Goal: Task Accomplishment & Management: Use online tool/utility

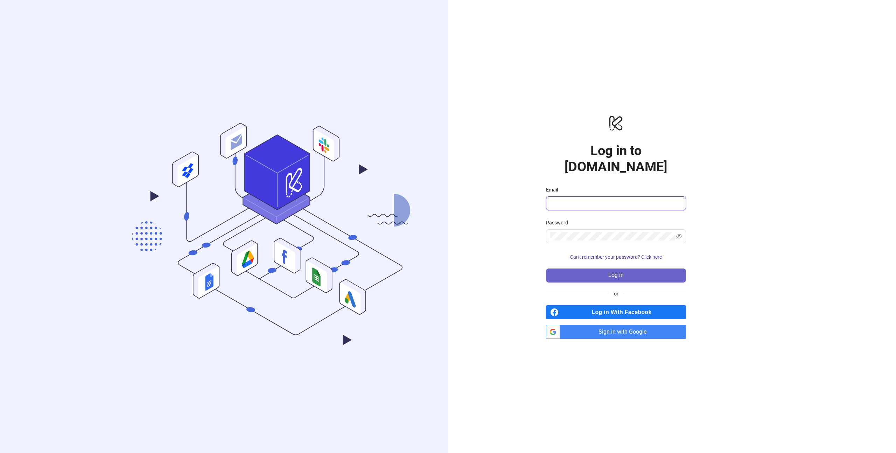
type input "**********"
click at [608, 272] on span "Log in" at bounding box center [615, 275] width 15 height 6
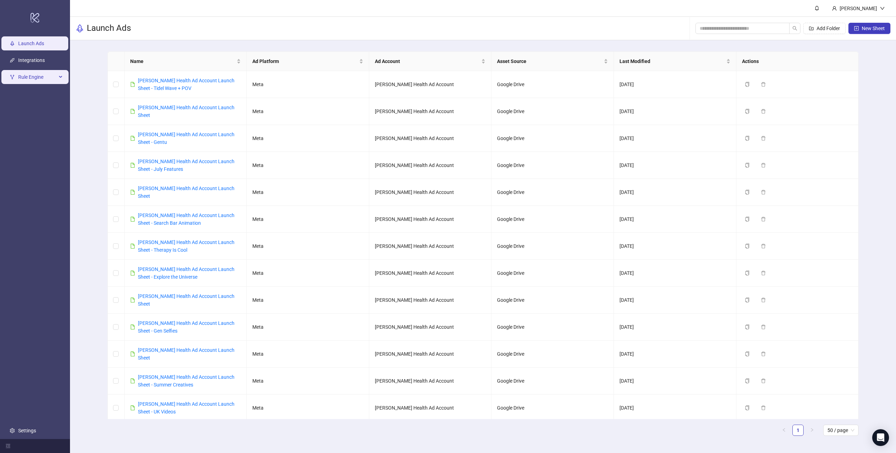
click at [42, 77] on span "Rule Engine" at bounding box center [37, 77] width 38 height 14
click at [29, 96] on link "Rules" at bounding box center [24, 94] width 12 height 6
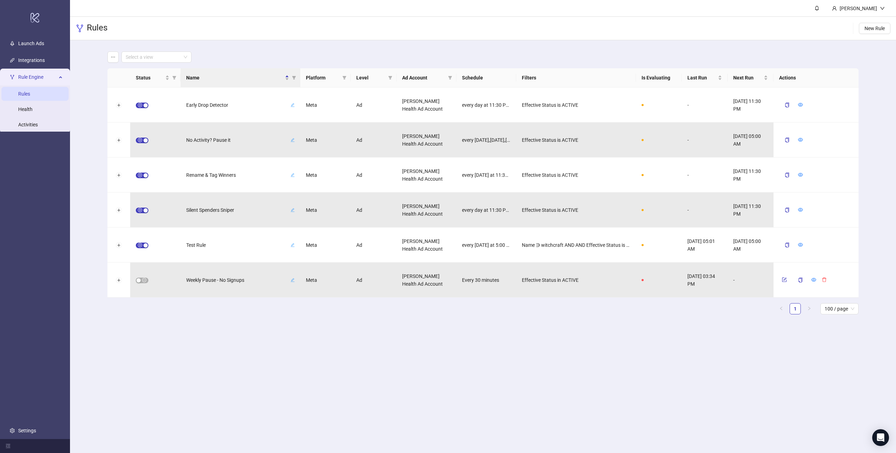
click at [205, 330] on main "Select a view Status Name Platform Level Ad Account Schedule Filters Is Evaluat…" at bounding box center [483, 185] width 762 height 291
click at [220, 104] on span "Early Drop Detector" at bounding box center [237, 105] width 103 height 8
drag, startPoint x: 97, startPoint y: 140, endPoint x: 129, endPoint y: 117, distance: 40.3
click at [97, 140] on div "**********" at bounding box center [483, 185] width 826 height 291
click at [310, 106] on div "Meta" at bounding box center [325, 104] width 50 height 35
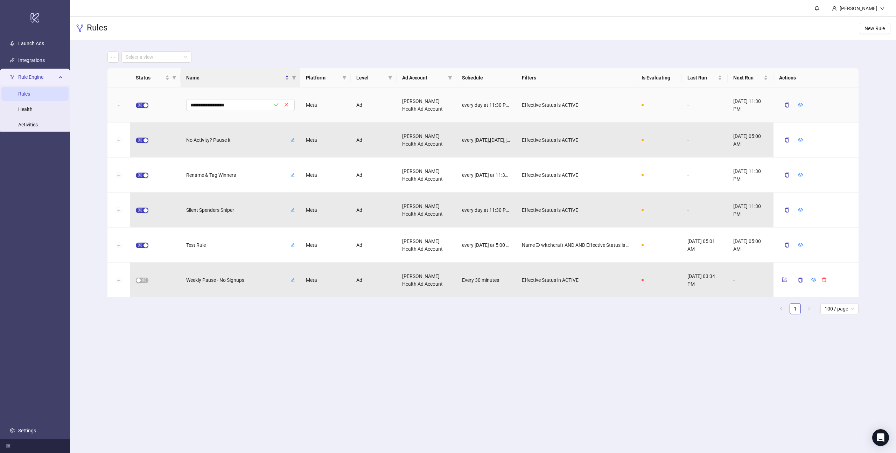
click at [360, 106] on div "Ad" at bounding box center [374, 104] width 46 height 35
click at [412, 105] on div "[PERSON_NAME] Health Ad Account" at bounding box center [427, 104] width 60 height 35
click at [289, 316] on div "**********" at bounding box center [482, 194] width 751 height 252
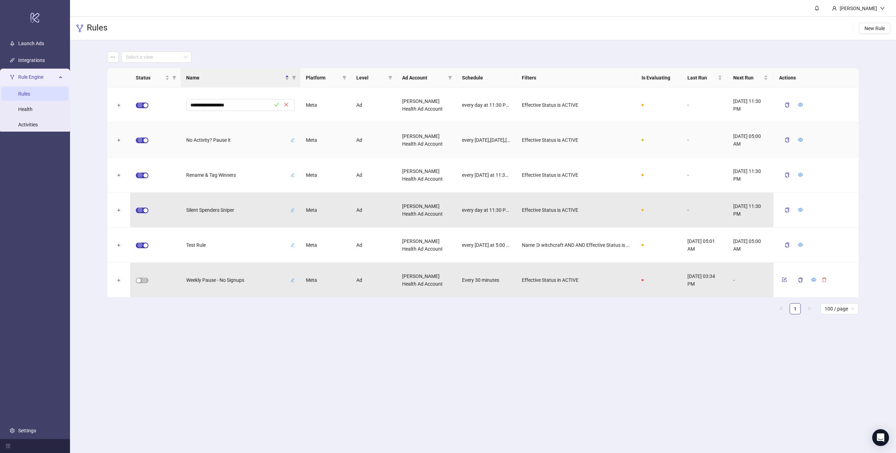
click at [294, 140] on icon "edit" at bounding box center [292, 140] width 4 height 4
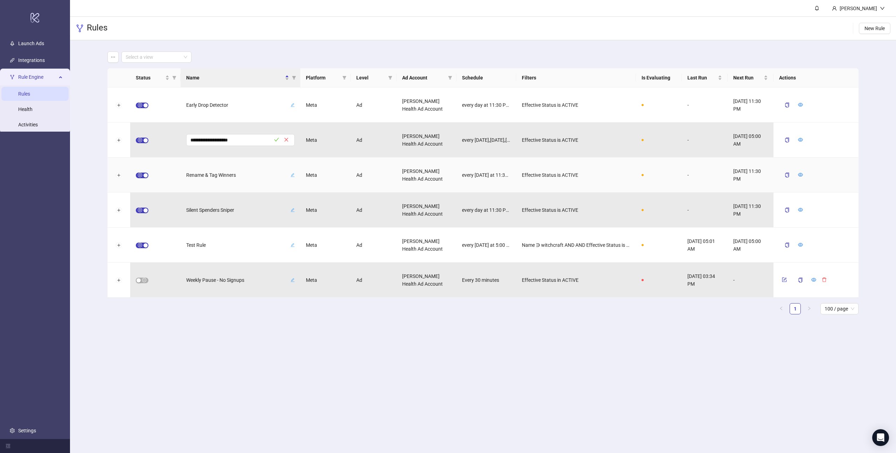
click at [295, 175] on div "Rename & Tag Winners" at bounding box center [241, 174] width 120 height 35
click at [293, 175] on icon "edit" at bounding box center [292, 175] width 4 height 4
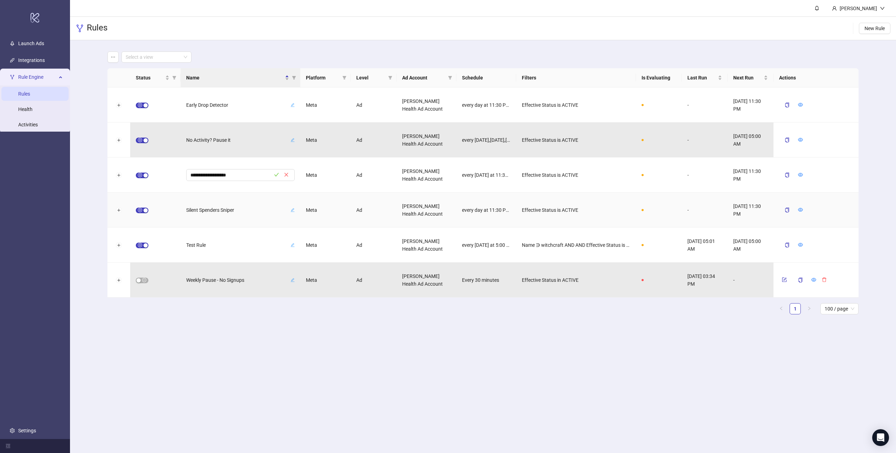
click at [294, 208] on icon "edit" at bounding box center [292, 210] width 4 height 4
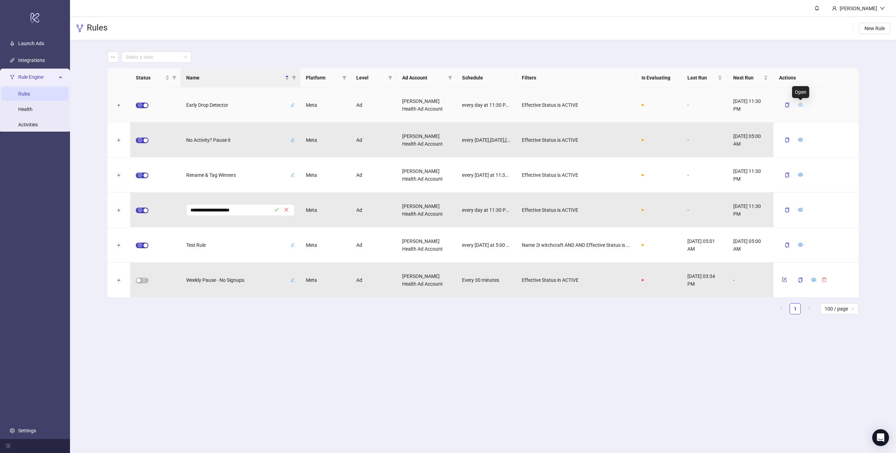
click at [800, 106] on icon "eye" at bounding box center [800, 104] width 5 height 5
click at [293, 106] on icon "edit" at bounding box center [292, 105] width 4 height 4
drag, startPoint x: 100, startPoint y: 109, endPoint x: 105, endPoint y: 109, distance: 4.2
click at [101, 109] on div "**********" at bounding box center [483, 185] width 826 height 291
click at [120, 106] on button "Expand row" at bounding box center [119, 106] width 6 height 6
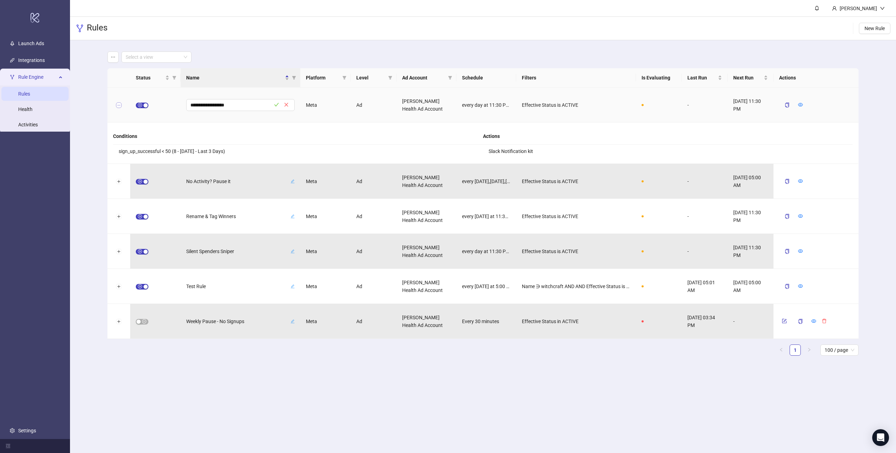
click at [120, 106] on button "Collapse row" at bounding box center [119, 106] width 6 height 6
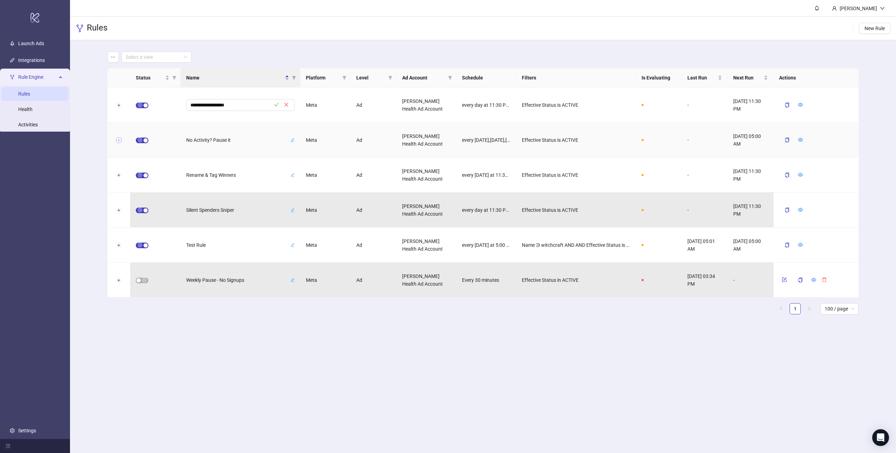
click at [120, 141] on button "Expand row" at bounding box center [119, 141] width 6 height 6
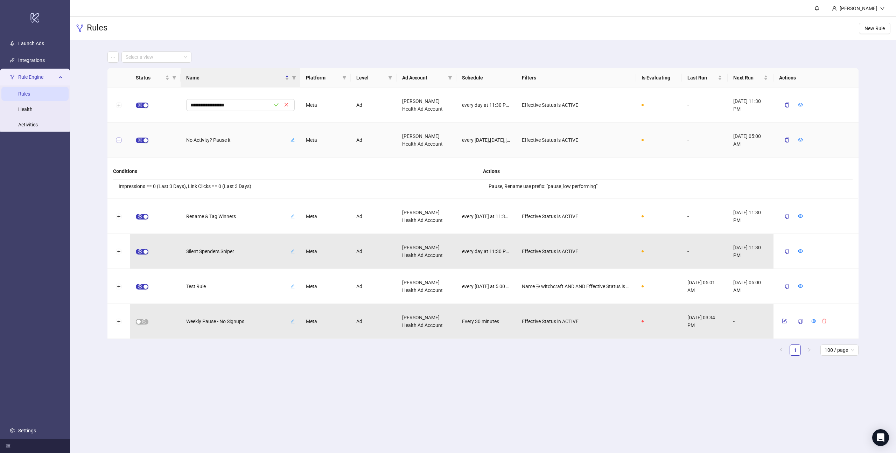
click at [120, 141] on button "Collapse row" at bounding box center [119, 141] width 6 height 6
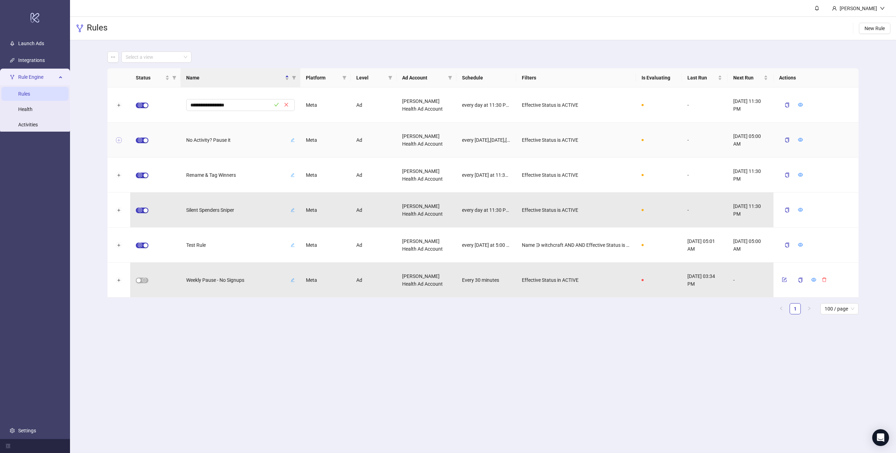
click at [120, 141] on button "Expand row" at bounding box center [119, 141] width 6 height 6
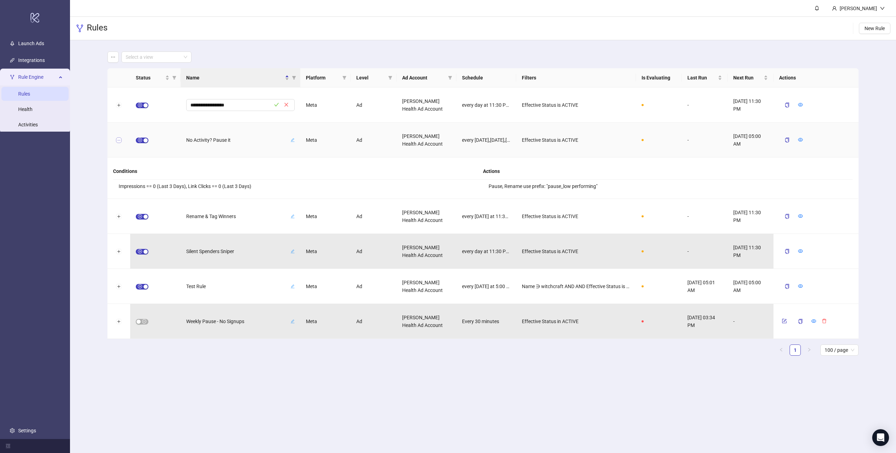
click at [120, 141] on button "Collapse row" at bounding box center [119, 141] width 6 height 6
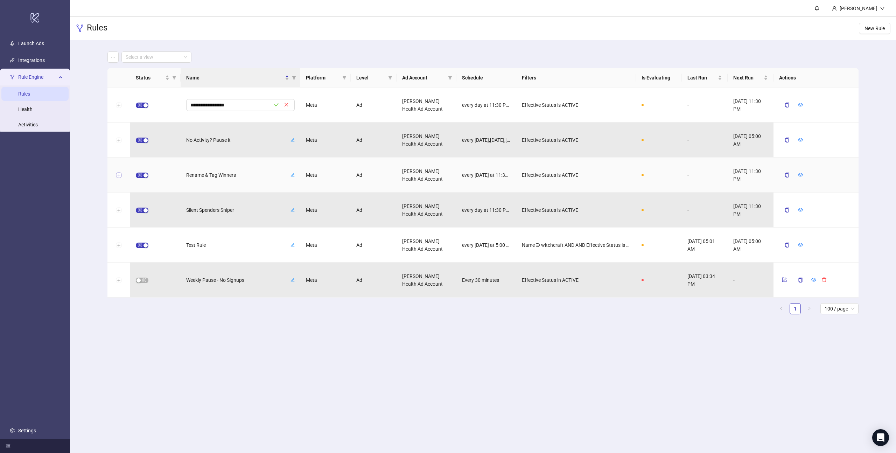
click at [120, 176] on button "Expand row" at bounding box center [119, 176] width 6 height 6
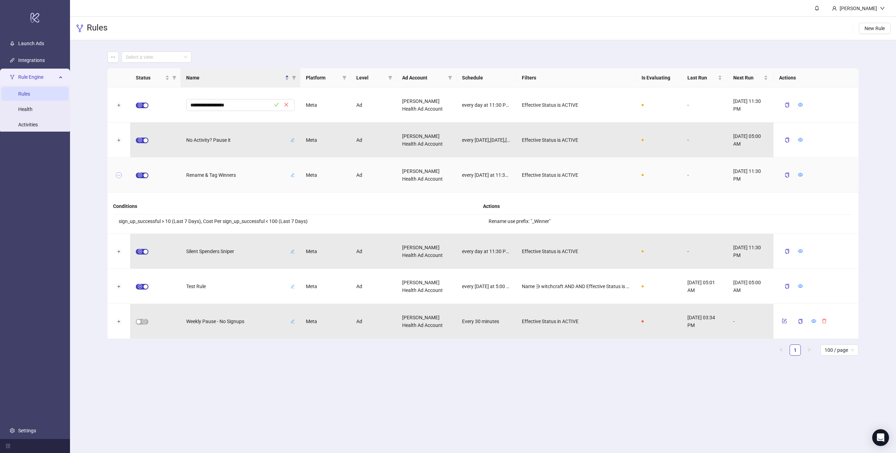
click at [121, 176] on button "Collapse row" at bounding box center [119, 176] width 6 height 6
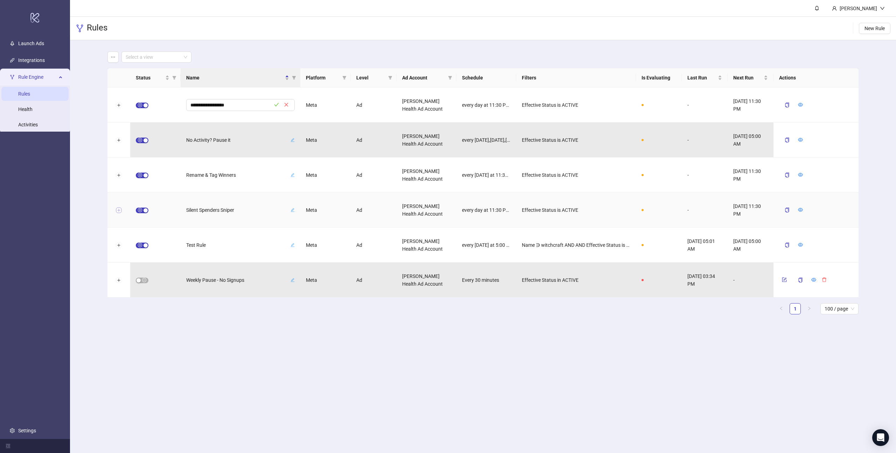
click at [120, 209] on button "Expand row" at bounding box center [119, 211] width 6 height 6
